Goal: Transaction & Acquisition: Purchase product/service

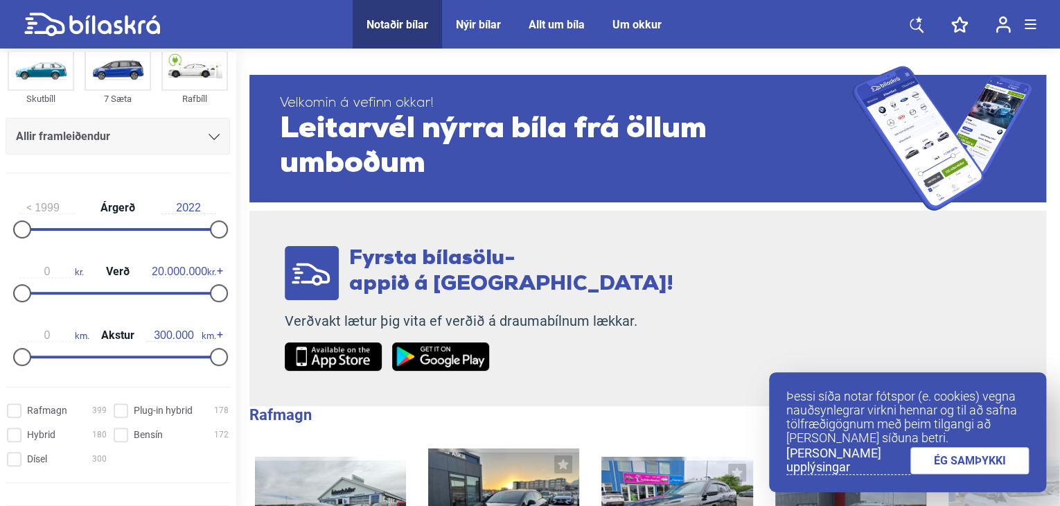
scroll to position [124, 0]
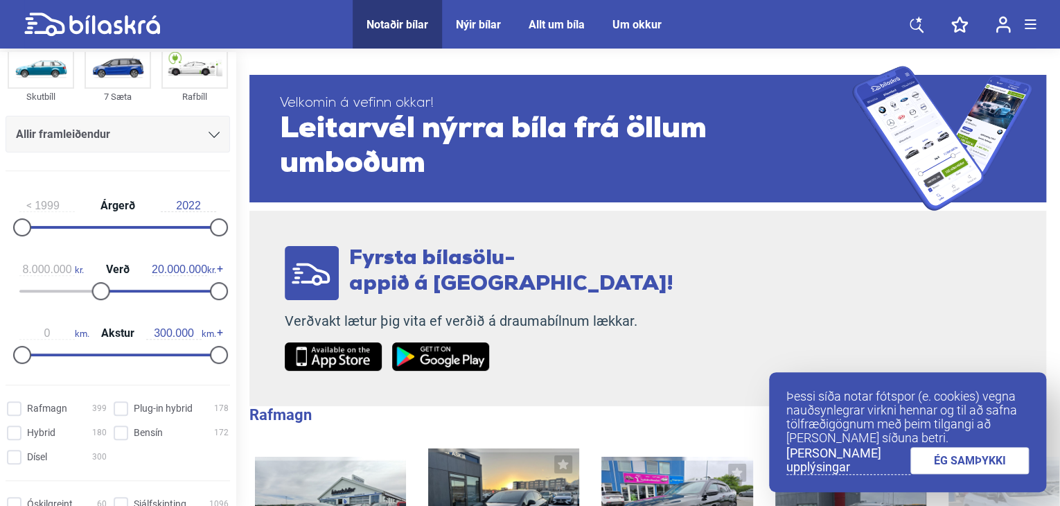
click at [98, 290] on div at bounding box center [157, 291] width 118 height 3
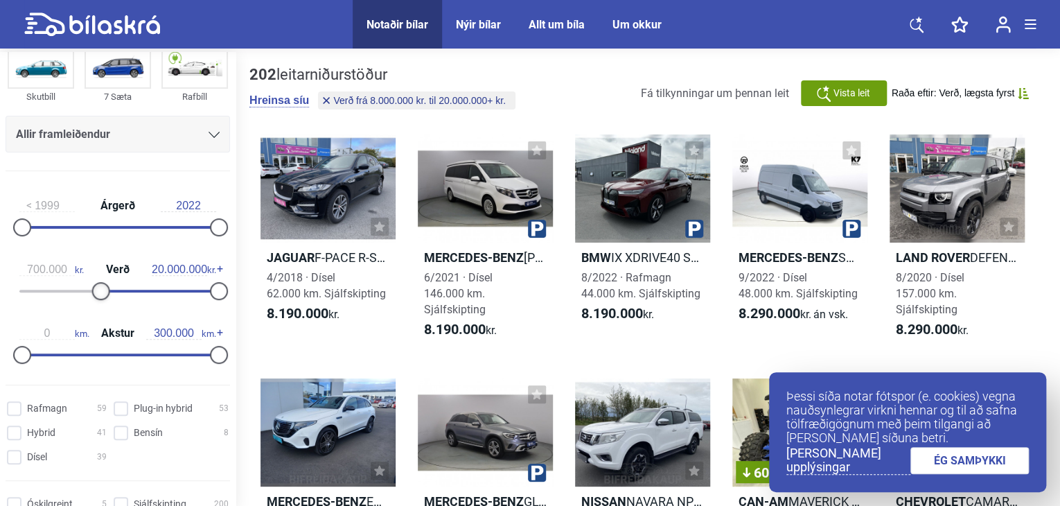
type input "0"
drag, startPoint x: 96, startPoint y: 290, endPoint x: 0, endPoint y: 242, distance: 107.8
click at [0, 242] on div "1999 Árgerð 2022 0 kr. Verð 20.000.000 kr. 0 km. Akstur 300.000 km." at bounding box center [118, 277] width 236 height 191
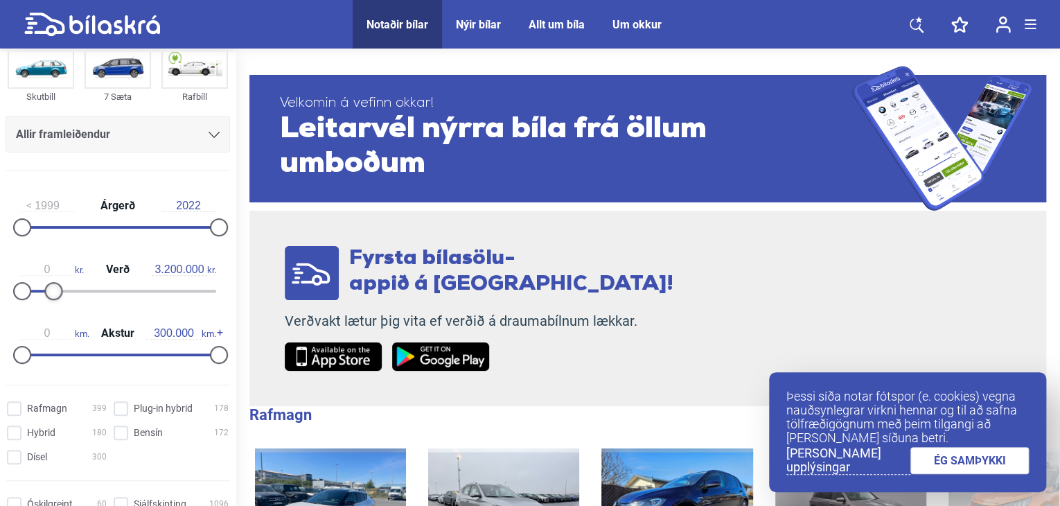
type input "3.100.000"
drag, startPoint x: 214, startPoint y: 291, endPoint x: 55, endPoint y: 283, distance: 159.5
click at [55, 283] on div at bounding box center [53, 291] width 18 height 18
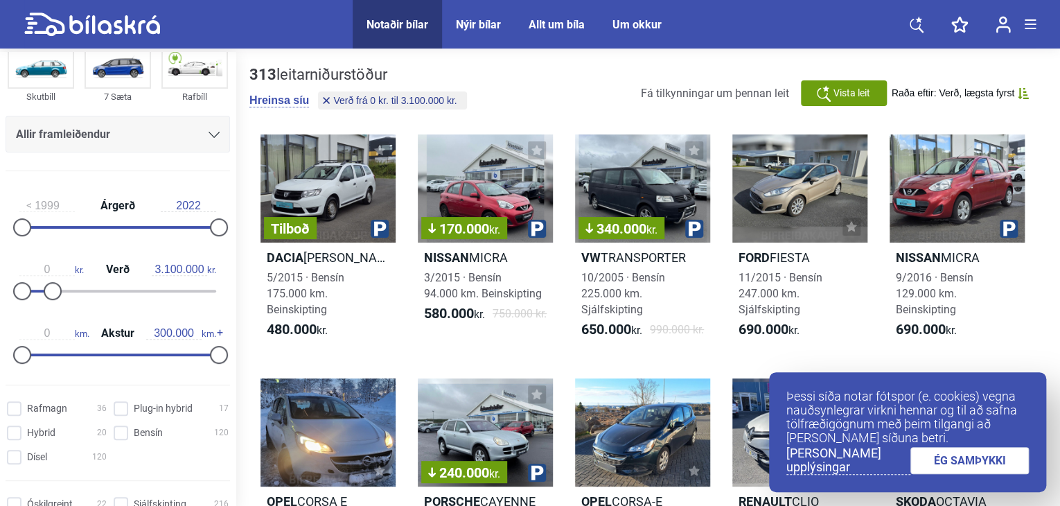
scroll to position [171, 0]
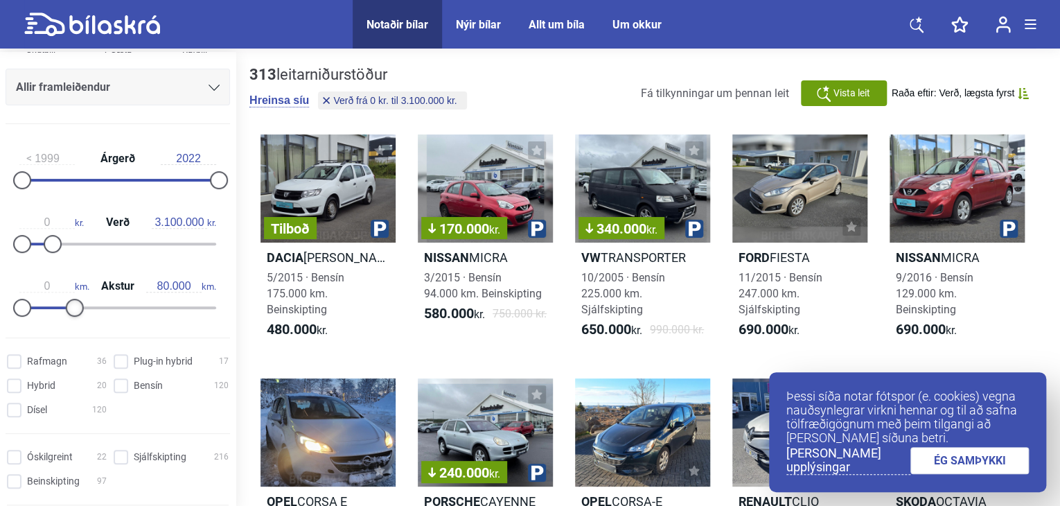
type input "90.000"
drag, startPoint x: 216, startPoint y: 299, endPoint x: 83, endPoint y: 294, distance: 133.1
click at [83, 294] on div "0 km. Akstur 90.000 km." at bounding box center [118, 295] width 224 height 64
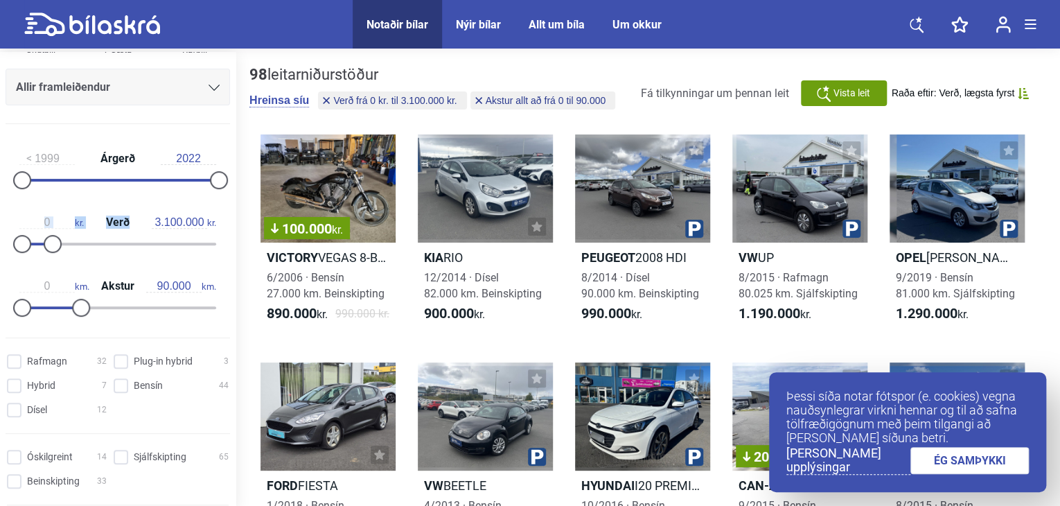
drag, startPoint x: 103, startPoint y: 192, endPoint x: 139, endPoint y: 200, distance: 37.0
click at [139, 200] on div "1999 Árgerð 2022 0 kr. Verð 3.100.000 kr. 0 km. Akstur 90.000 km." at bounding box center [118, 230] width 236 height 191
drag, startPoint x: 24, startPoint y: 175, endPoint x: 136, endPoint y: 192, distance: 112.9
click at [136, 192] on div "2012 Árgerð 2022" at bounding box center [118, 167] width 224 height 64
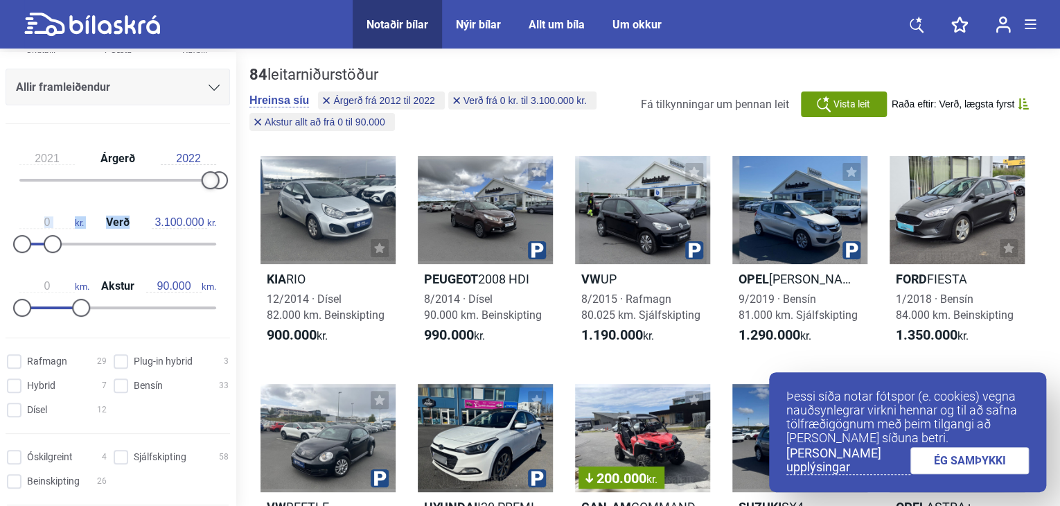
drag, startPoint x: 128, startPoint y: 177, endPoint x: 222, endPoint y: 192, distance: 94.6
click at [222, 192] on div "2021 Árgerð 2022" at bounding box center [118, 167] width 224 height 64
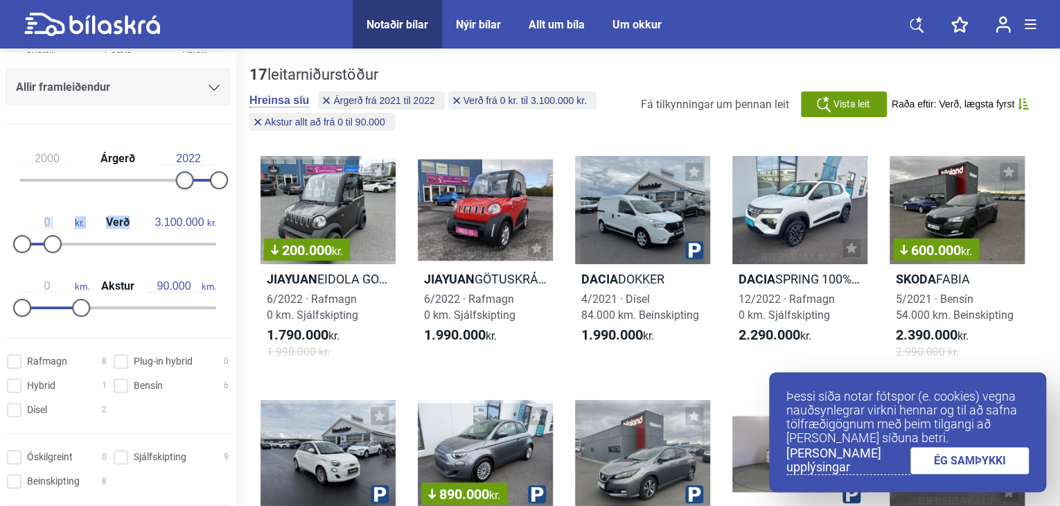
type input "1999"
drag, startPoint x: 211, startPoint y: 181, endPoint x: 61, endPoint y: 172, distance: 149.9
click at [0, 172] on div "1999 Árgerð 2022 0 kr. Verð 3.100.000 kr. 0 km. Akstur 90.000 km." at bounding box center [118, 230] width 236 height 191
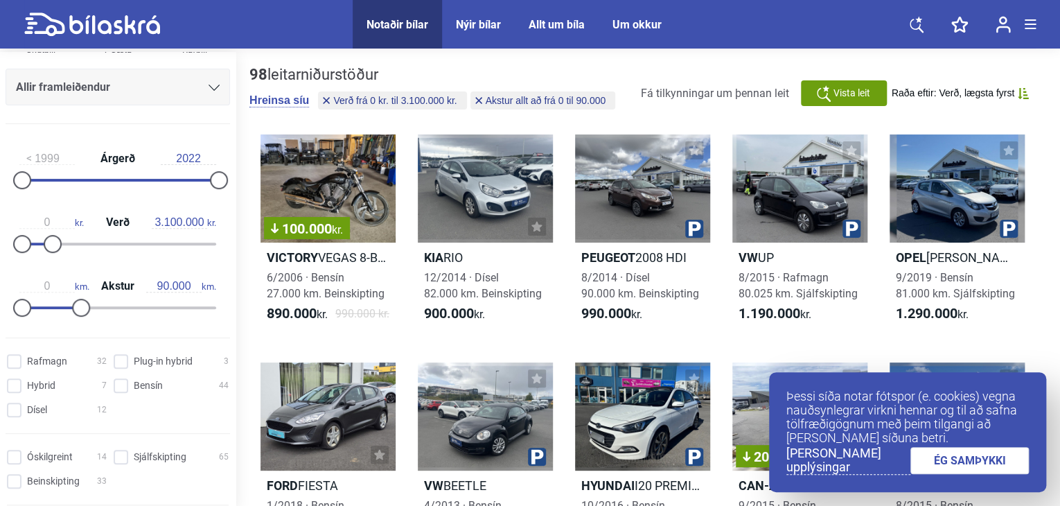
click at [194, 153] on input "2022" at bounding box center [188, 158] width 55 height 12
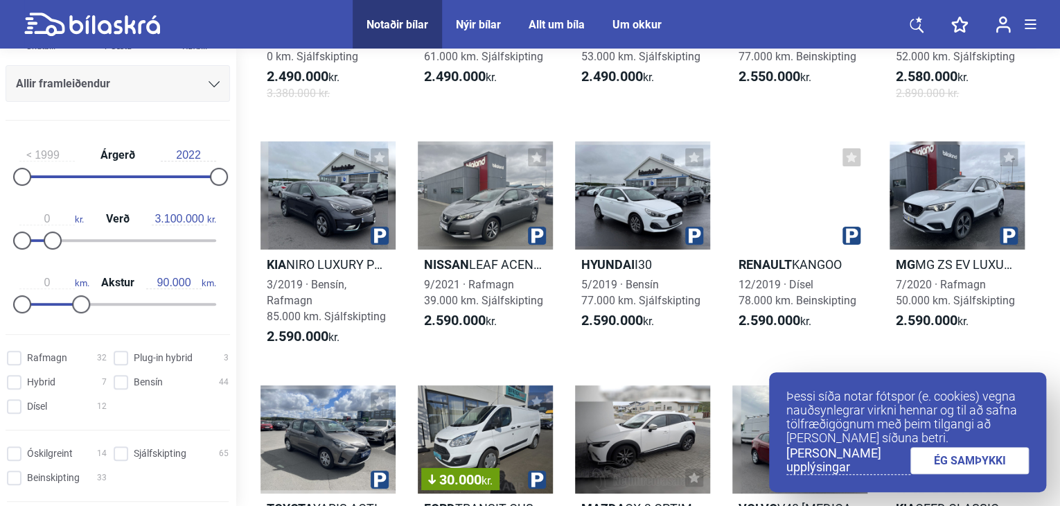
scroll to position [2686, 0]
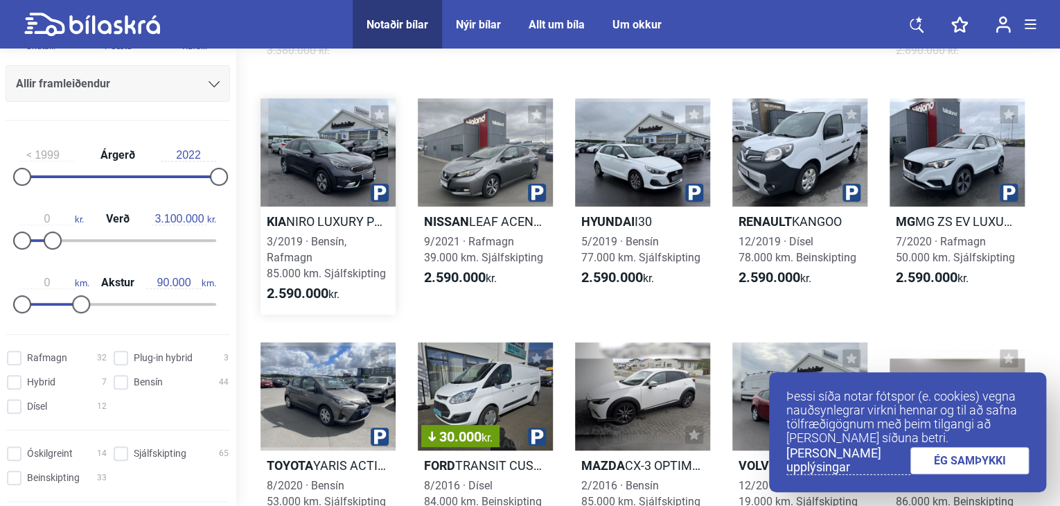
click at [357, 229] on h2 "Kia NIRO LUXURY PHEV" at bounding box center [327, 221] width 135 height 16
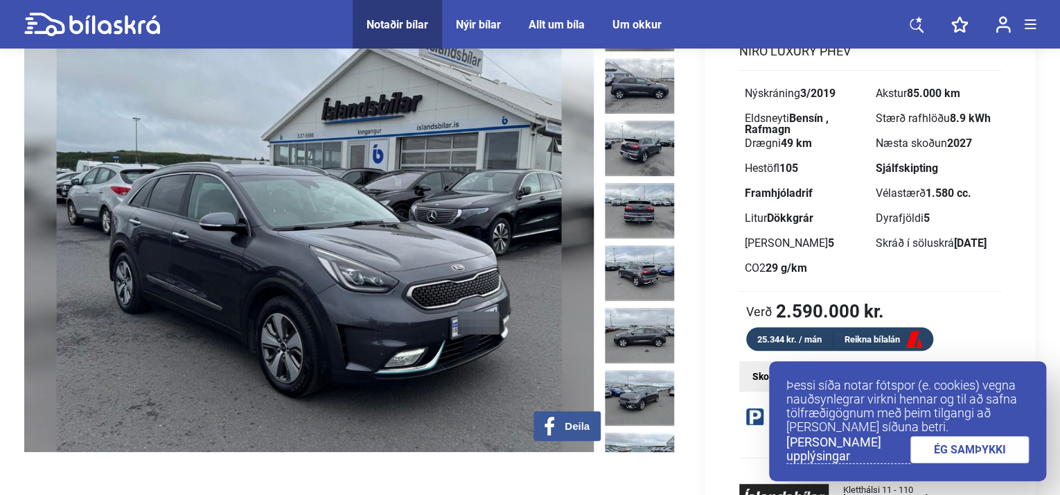
scroll to position [115, 0]
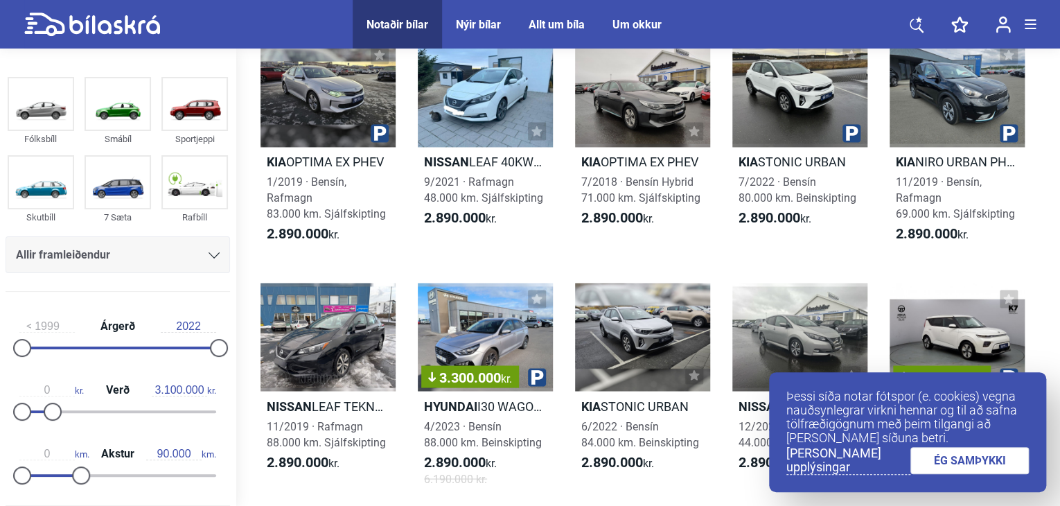
scroll to position [3706, 0]
click at [934, 92] on div at bounding box center [956, 92] width 135 height 108
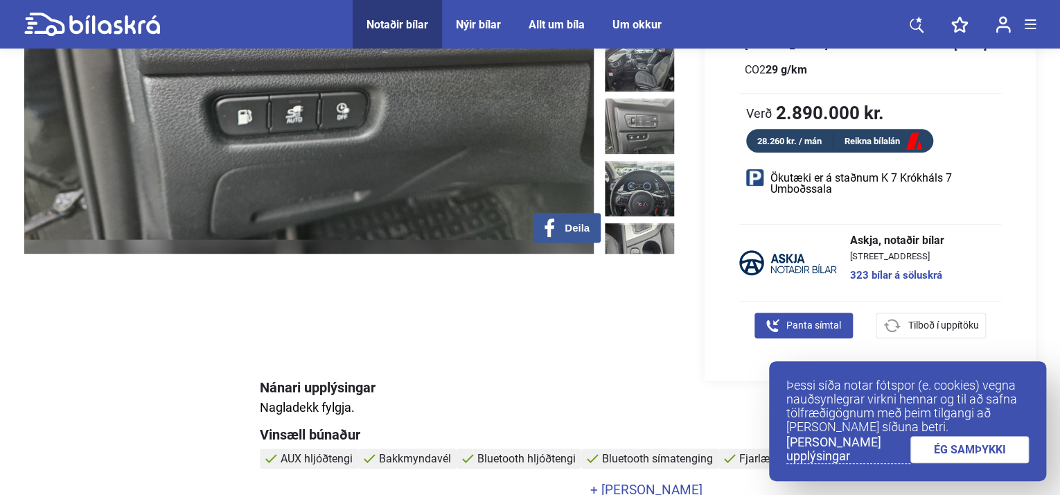
scroll to position [309, 0]
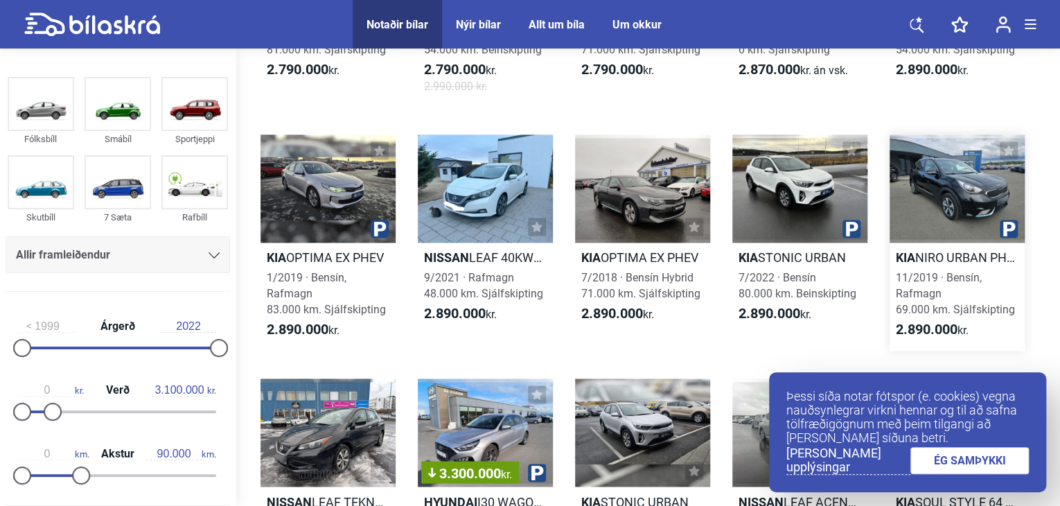
scroll to position [3617, 0]
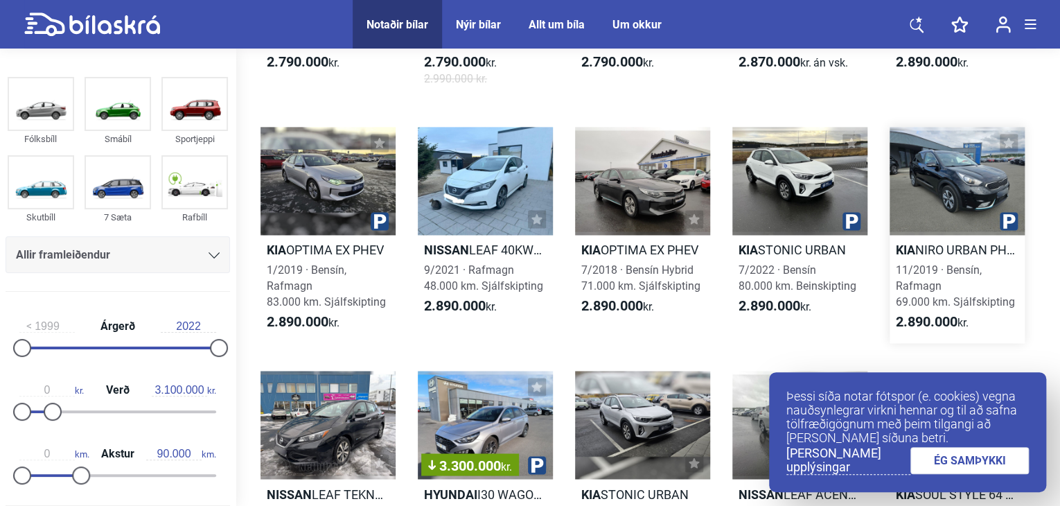
click at [896, 343] on link "Kia NIRO URBAN PHEV 11/2019 · [GEOGRAPHIC_DATA], Rafmagn 69.000 km. Sjálfskipti…" at bounding box center [956, 235] width 135 height 216
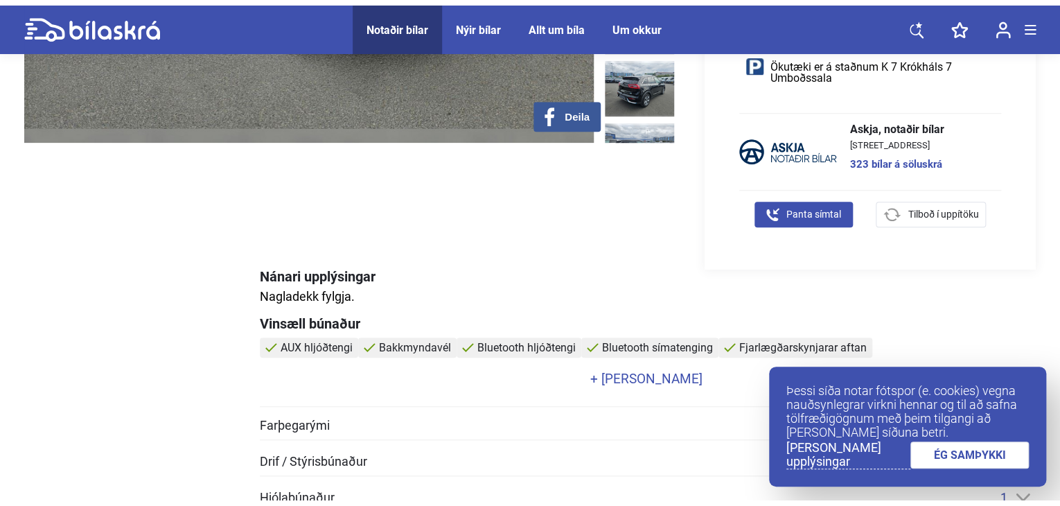
scroll to position [424, 0]
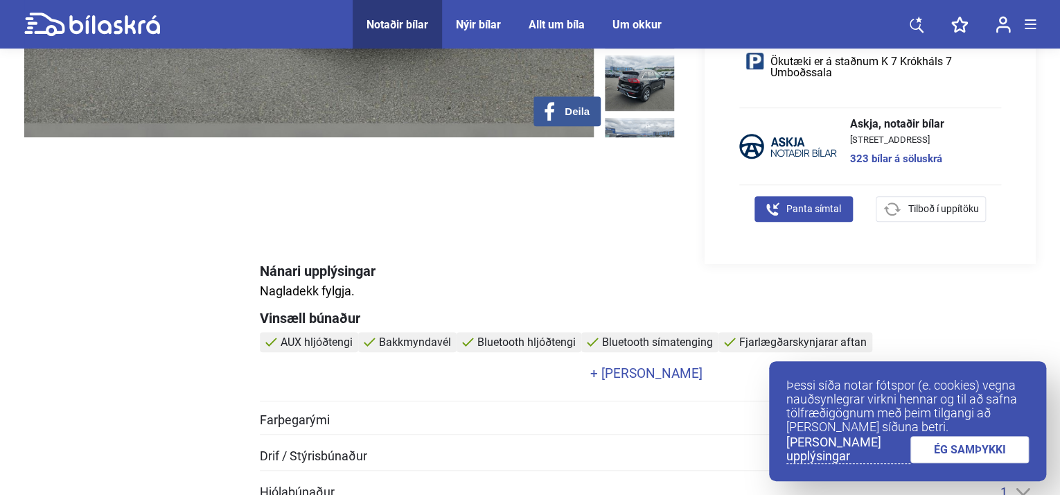
click at [872, 159] on link "323 bílar á söluskrá" at bounding box center [897, 159] width 94 height 10
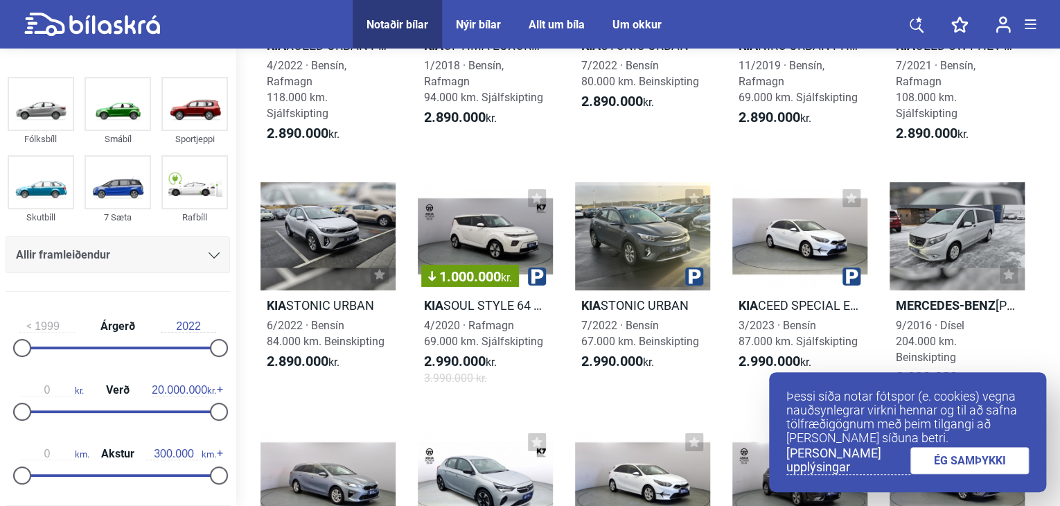
scroll to position [2083, 0]
